Goal: Information Seeking & Learning: Learn about a topic

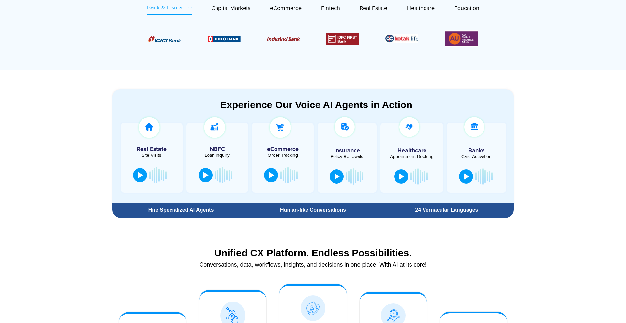
scroll to position [310, 0]
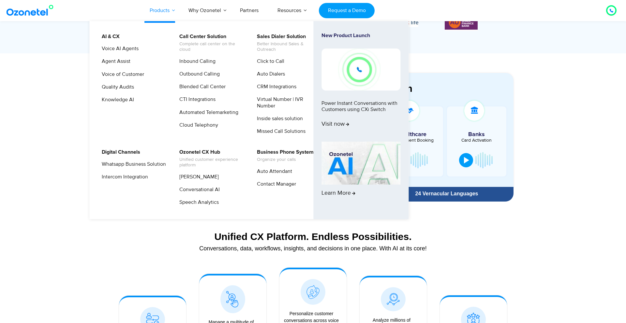
click at [175, 10] on link "Products" at bounding box center [159, 11] width 39 height 22
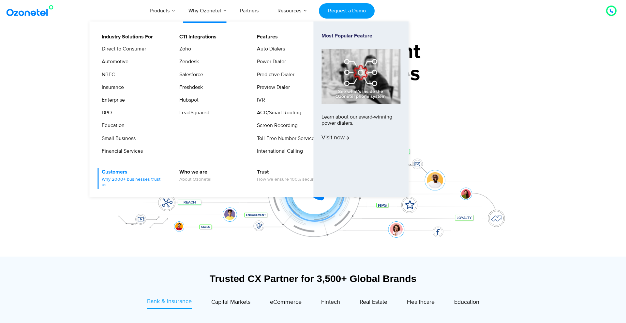
click at [123, 169] on link "Customers Why 2000+ businesses trust us" at bounding box center [132, 178] width 69 height 21
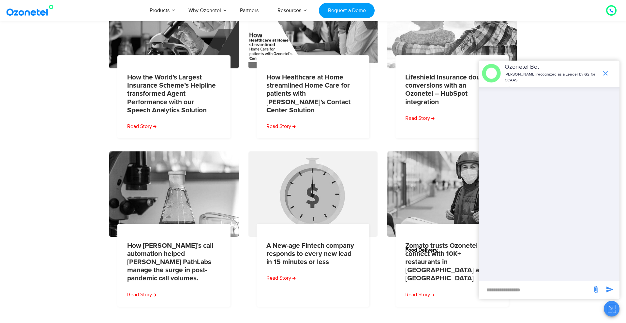
scroll to position [135, 0]
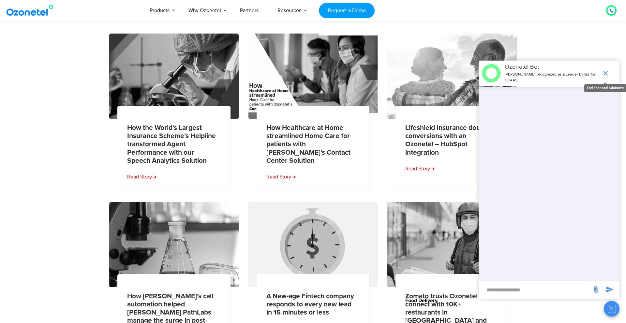
click at [607, 73] on icon "end chat or minimize" at bounding box center [606, 73] width 8 height 8
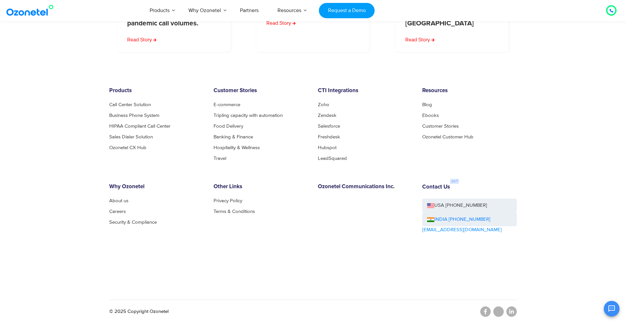
scroll to position [441, 0]
click at [228, 149] on link "Hospitality & Wellness" at bounding box center [239, 147] width 50 height 5
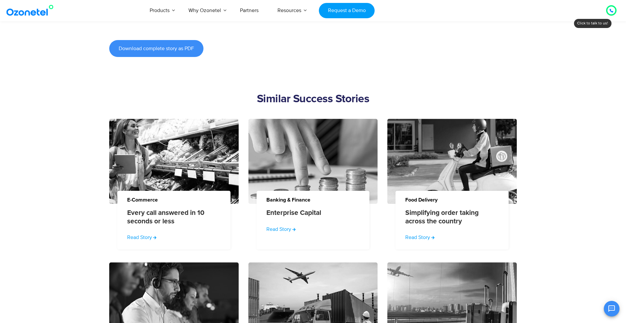
scroll to position [634, 0]
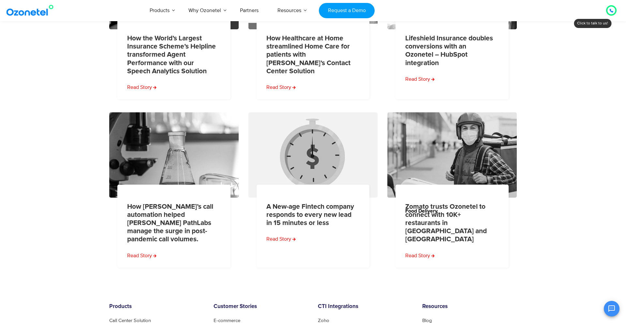
scroll to position [441, 0]
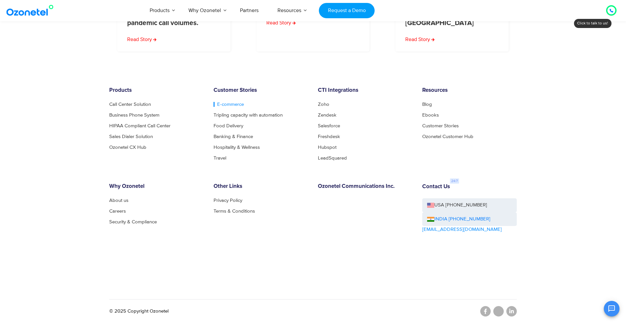
click at [229, 103] on link "E-commerce" at bounding box center [229, 104] width 30 height 5
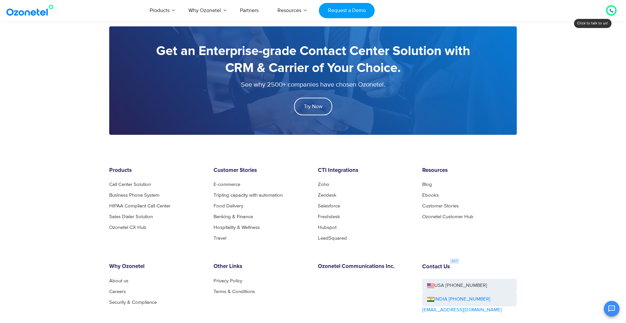
scroll to position [1021, 0]
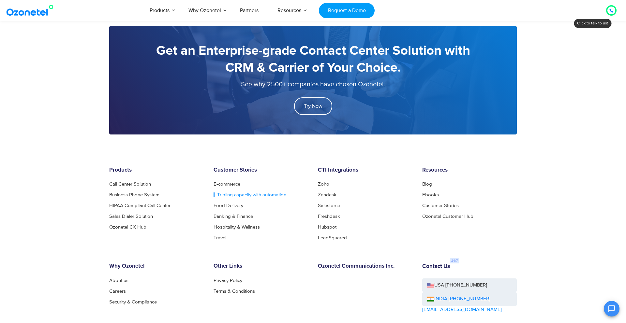
click at [243, 198] on link "Tripling capacity with automation" at bounding box center [250, 195] width 73 height 5
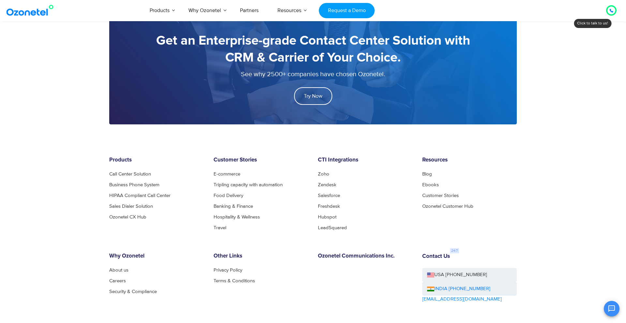
scroll to position [1131, 0]
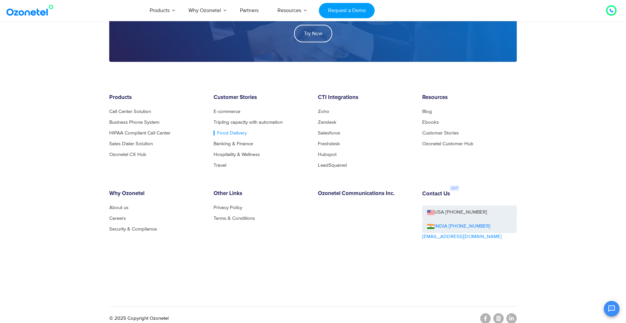
click at [230, 133] on link "Food Delivery" at bounding box center [230, 133] width 33 height 5
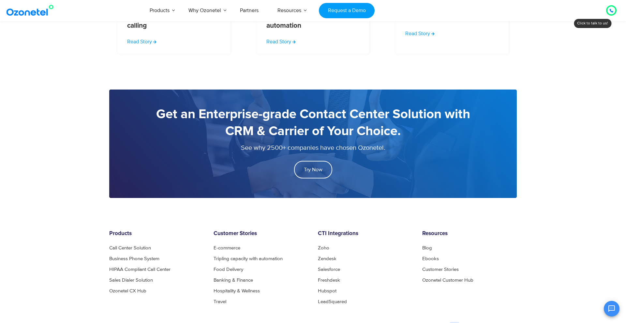
scroll to position [949, 0]
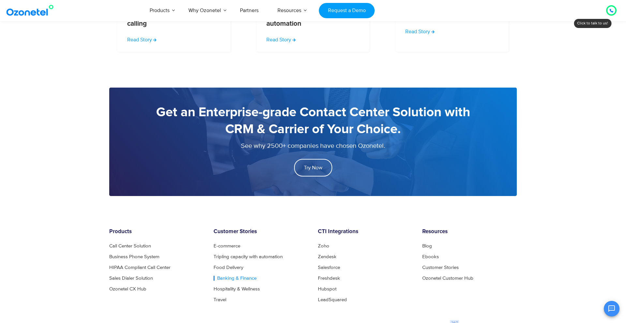
click at [224, 278] on link "Banking & Finance" at bounding box center [235, 278] width 43 height 5
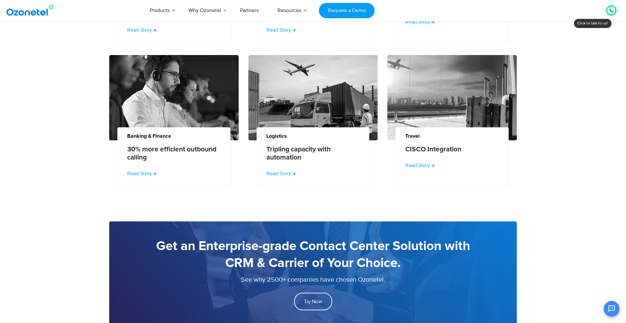
scroll to position [1067, 0]
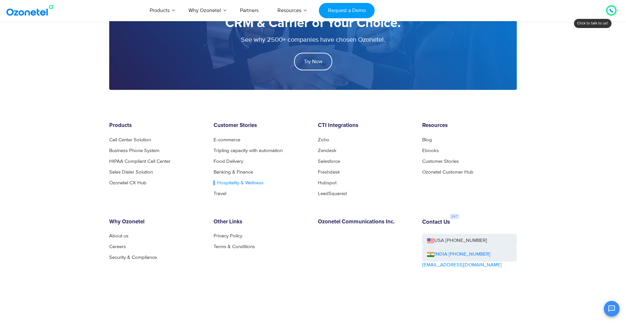
click at [235, 183] on link "Hospitality & Wellness" at bounding box center [239, 183] width 50 height 5
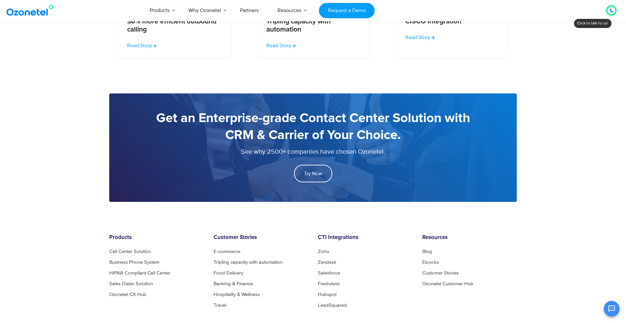
scroll to position [916, 0]
click at [214, 306] on link "Travel" at bounding box center [222, 306] width 16 height 5
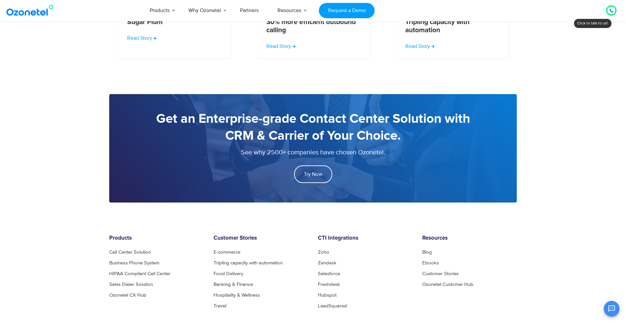
scroll to position [1063, 0]
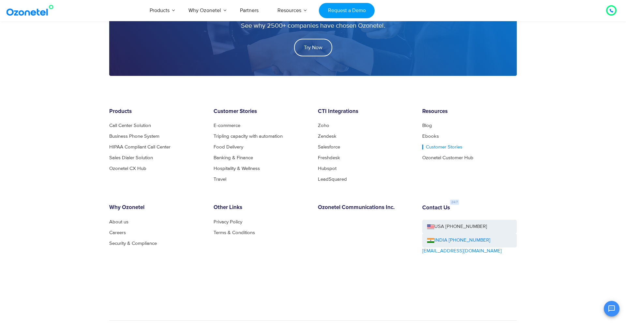
click at [443, 147] on link "Customer Stories" at bounding box center [442, 147] width 40 height 5
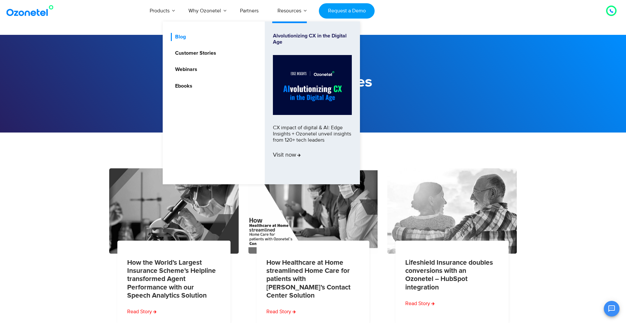
click at [183, 36] on link "Blog" at bounding box center [179, 37] width 16 height 8
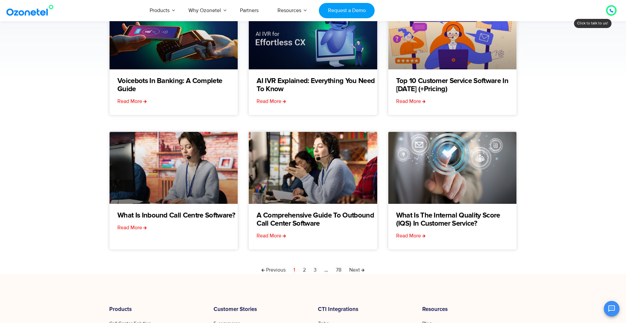
scroll to position [122, 0]
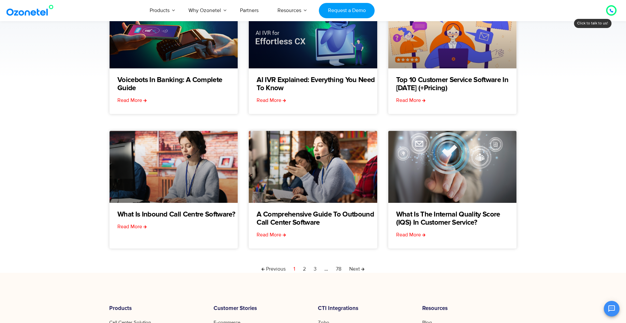
click at [302, 269] on nav "Previous Page 1 Page 2 Page 3 … Page 78 Next" at bounding box center [313, 269] width 408 height 8
click at [305, 268] on link "Page 2" at bounding box center [304, 269] width 3 height 8
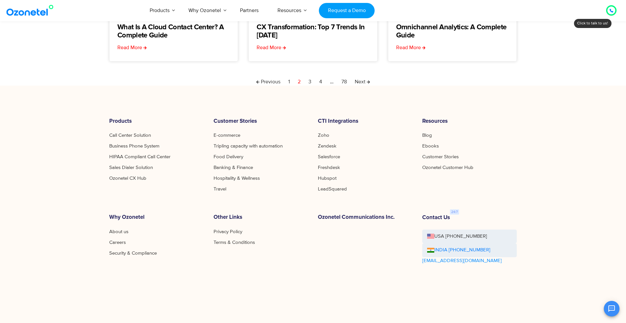
scroll to position [325, 0]
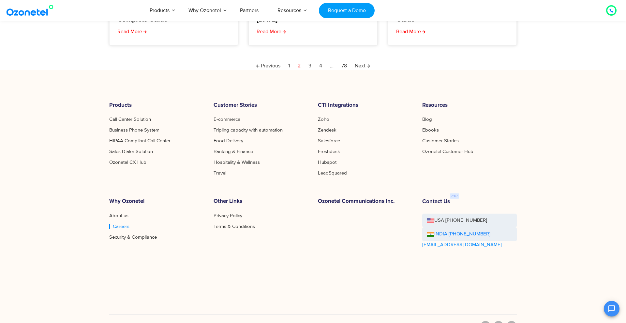
click at [117, 224] on link "Careers" at bounding box center [119, 226] width 20 height 5
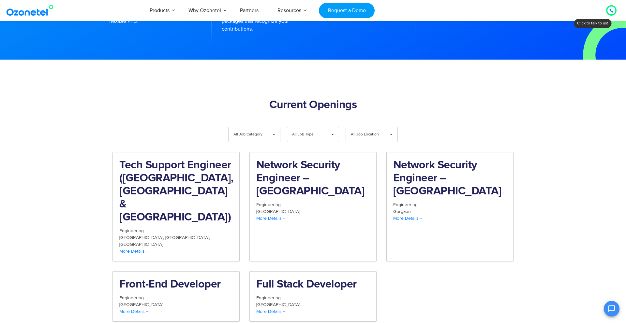
scroll to position [598, 0]
